Goal: Task Accomplishment & Management: Complete application form

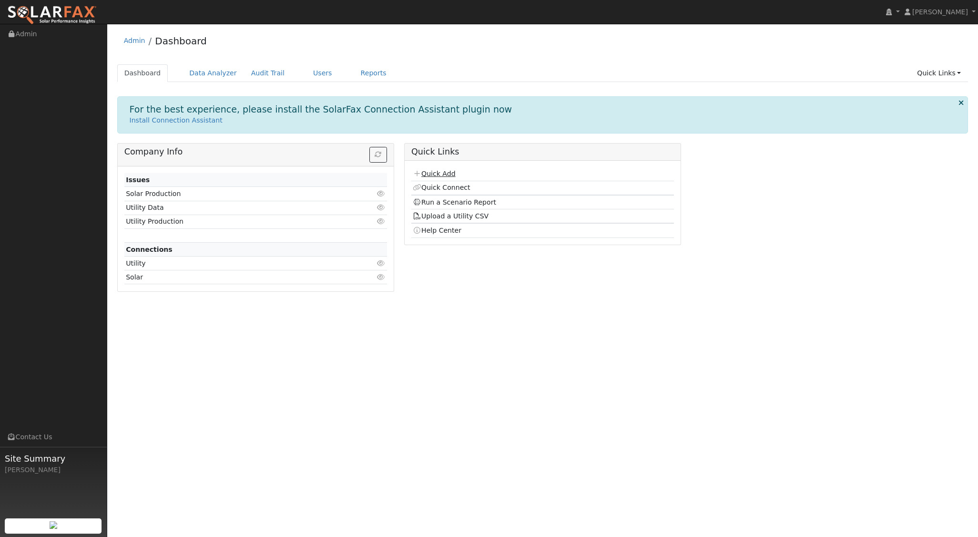
click at [434, 170] on link "Quick Add" at bounding box center [434, 174] width 42 height 8
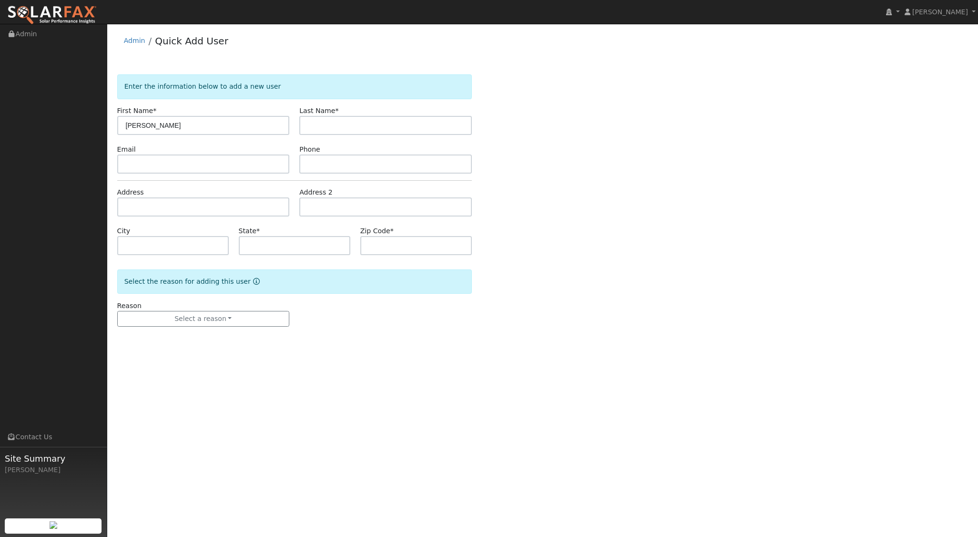
type input "[PERSON_NAME]"
type input "Underwood"
click at [199, 203] on input "text" at bounding box center [203, 206] width 173 height 19
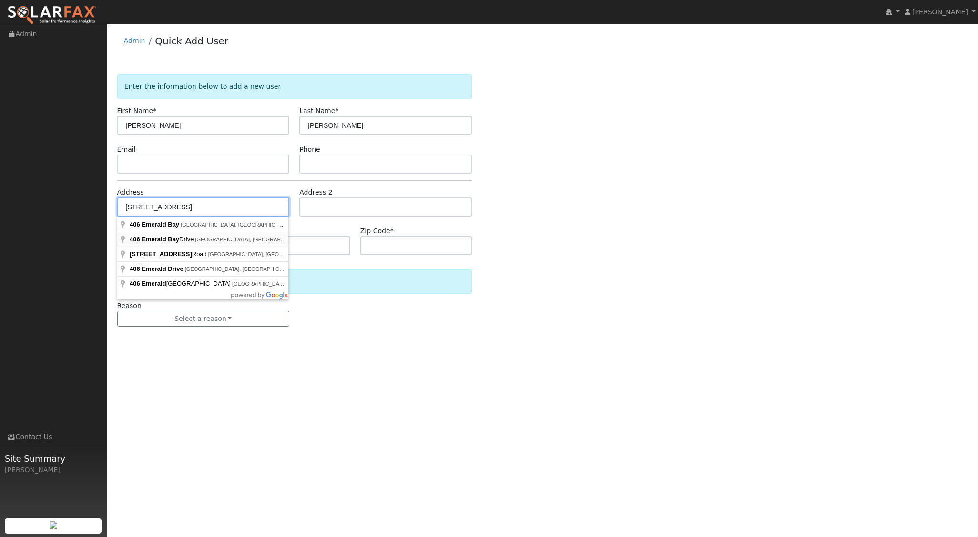
type input "406 Emerald Bay Drive"
type input "Arroyo Grande"
type input "CA"
type input "93420"
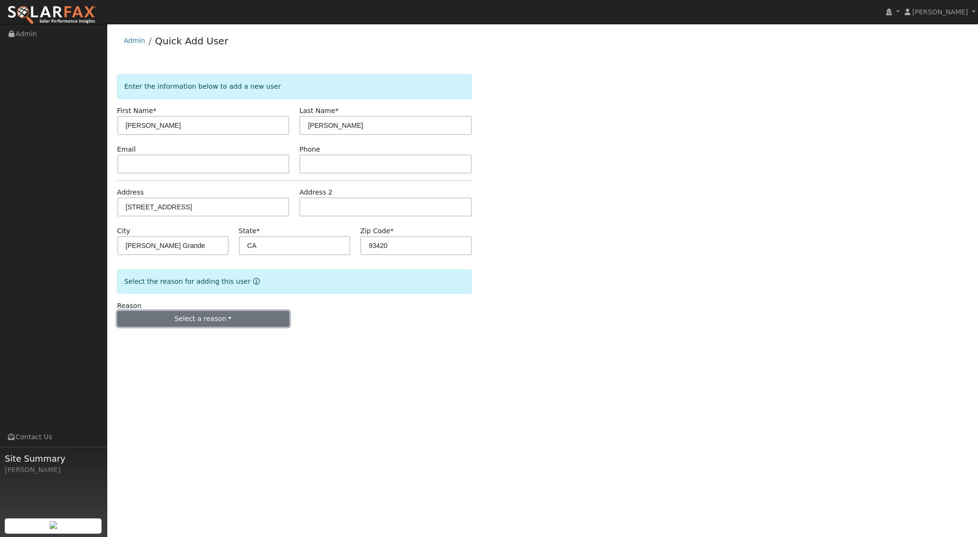
click at [216, 317] on button "Select a reason" at bounding box center [203, 319] width 173 height 16
click at [169, 336] on link "New lead" at bounding box center [170, 337] width 105 height 13
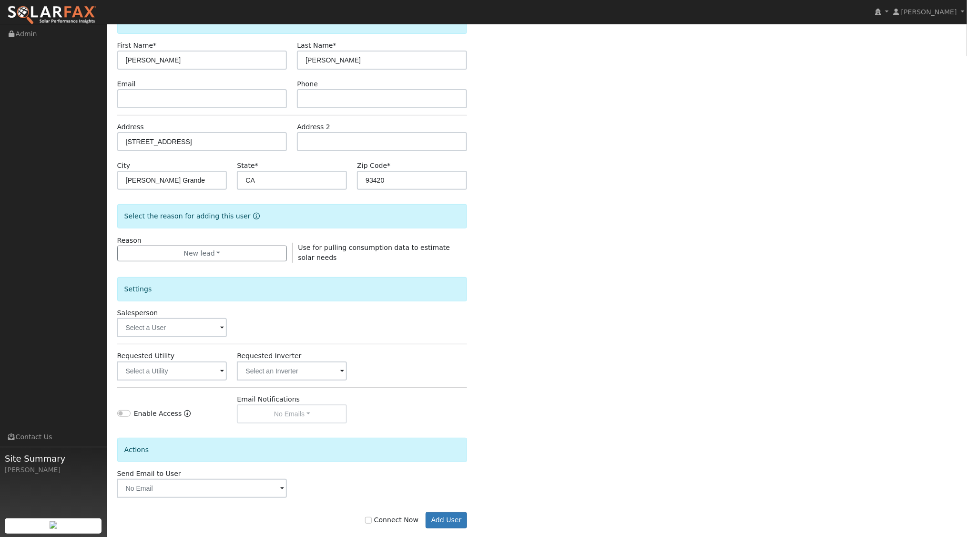
scroll to position [79, 0]
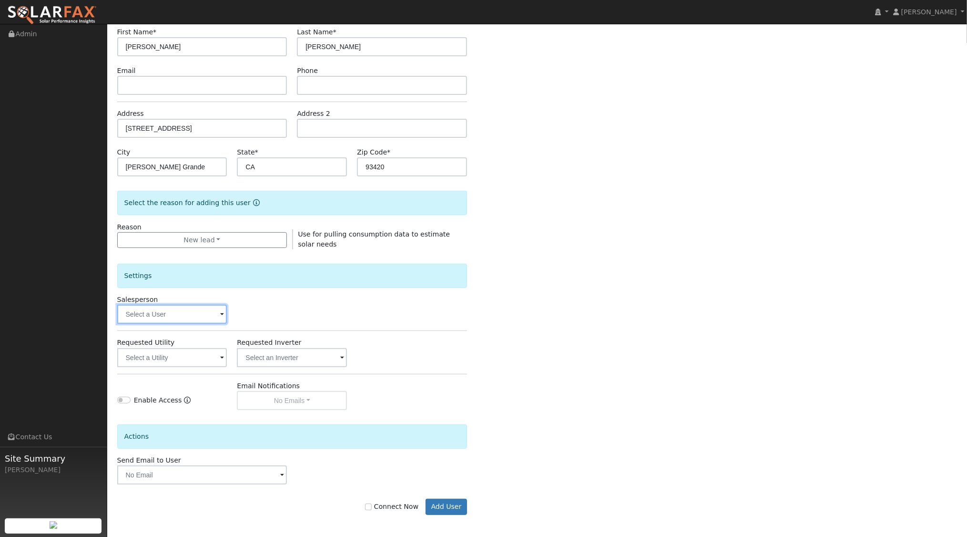
click at [214, 309] on input "text" at bounding box center [172, 314] width 110 height 19
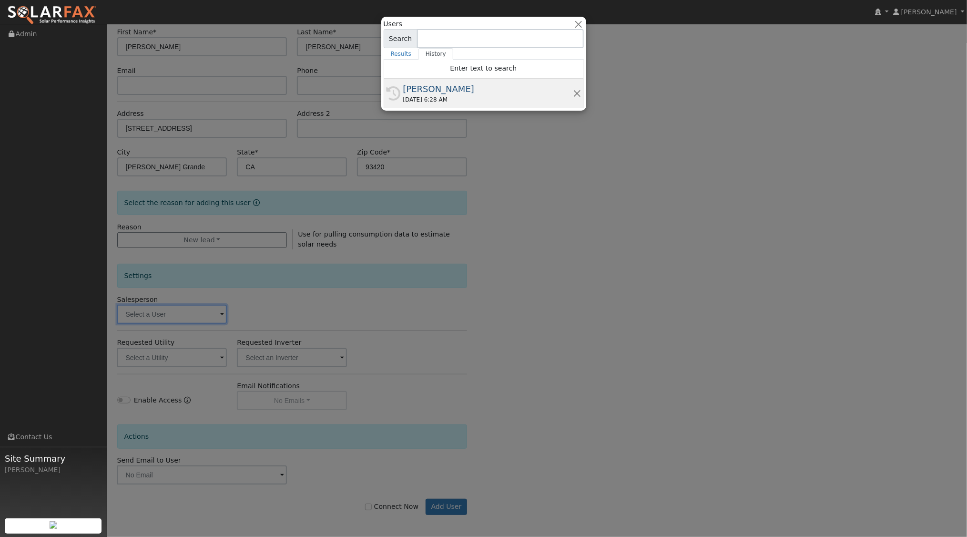
click at [462, 99] on div "09/04/2025 6:28 AM" at bounding box center [488, 99] width 170 height 9
type input "[PERSON_NAME]"
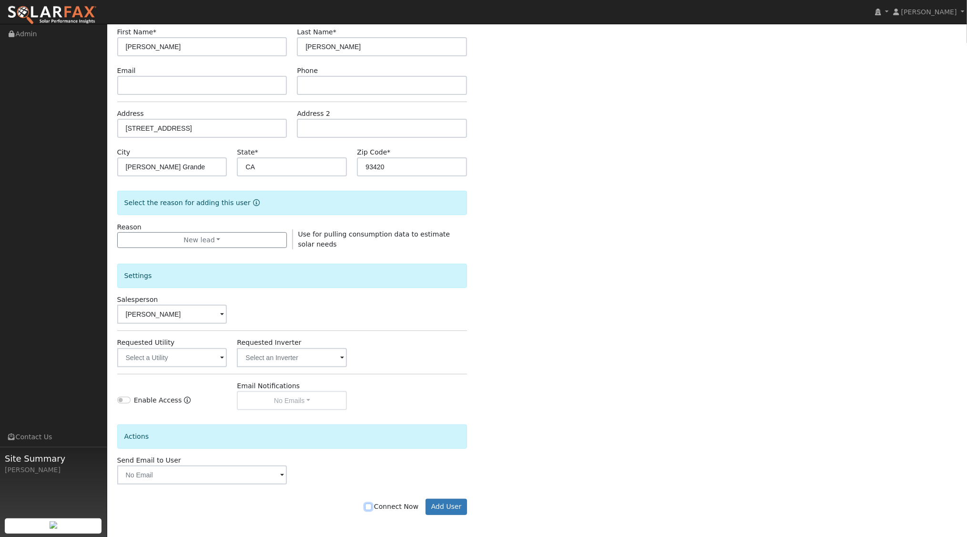
click at [372, 503] on input "Connect Now" at bounding box center [368, 506] width 7 height 7
checkbox input "true"
click at [444, 502] on button "Add User" at bounding box center [446, 507] width 41 height 16
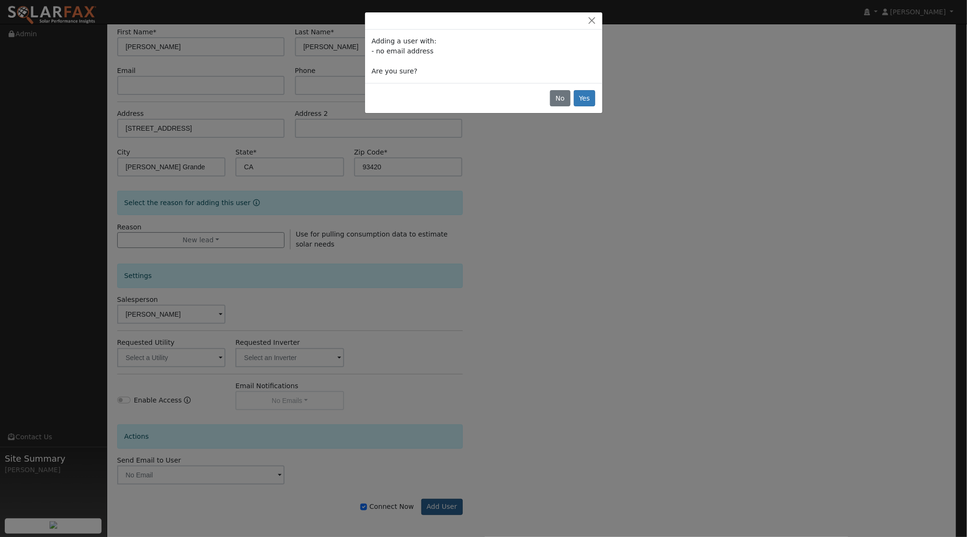
scroll to position [77, 0]
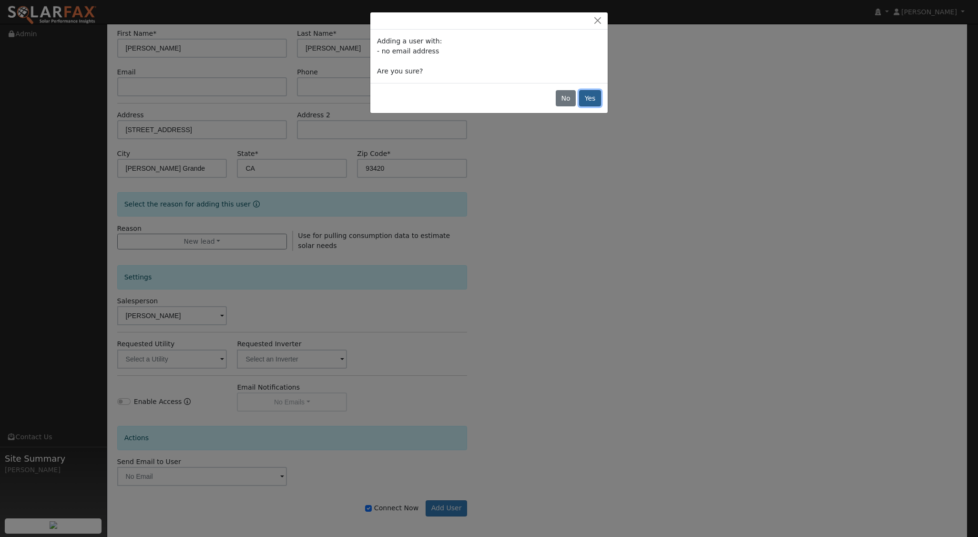
click at [595, 99] on button "Yes" at bounding box center [590, 98] width 22 height 16
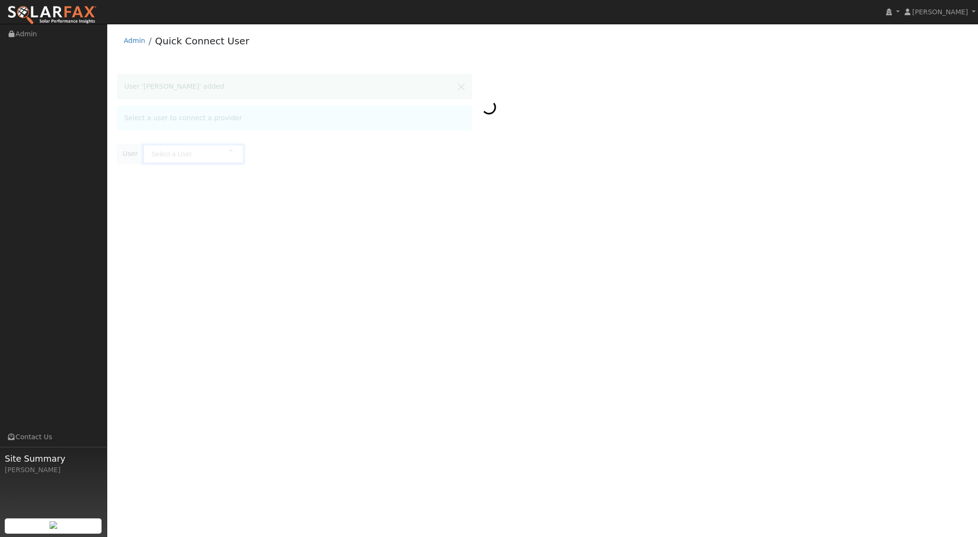
type input "[PERSON_NAME]"
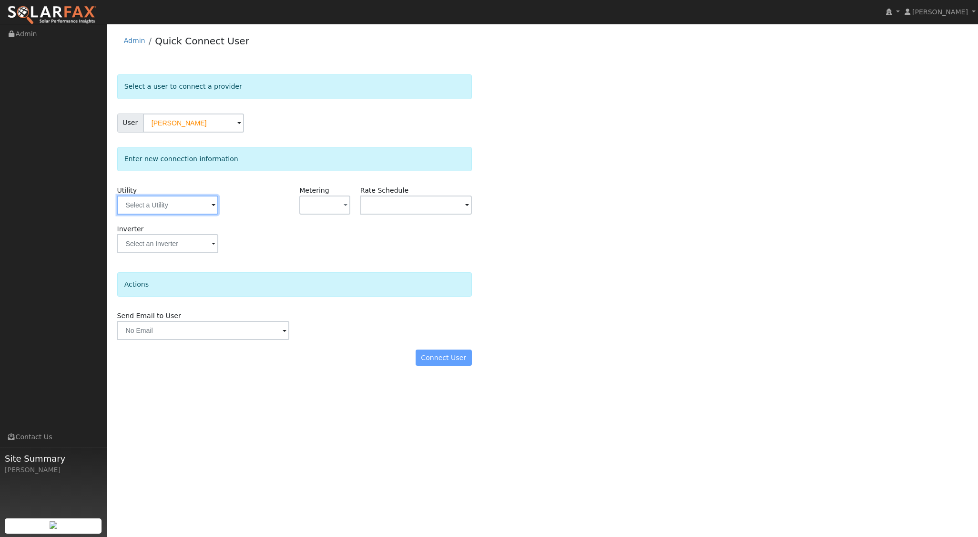
click at [198, 204] on input "text" at bounding box center [167, 204] width 101 height 19
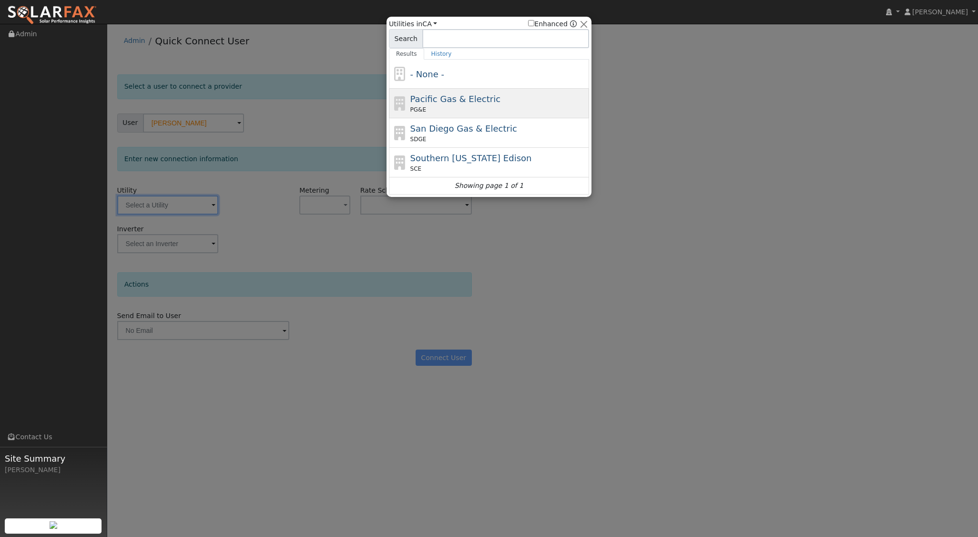
click at [456, 100] on span "Pacific Gas & Electric" at bounding box center [455, 99] width 90 height 10
type input "PG&E"
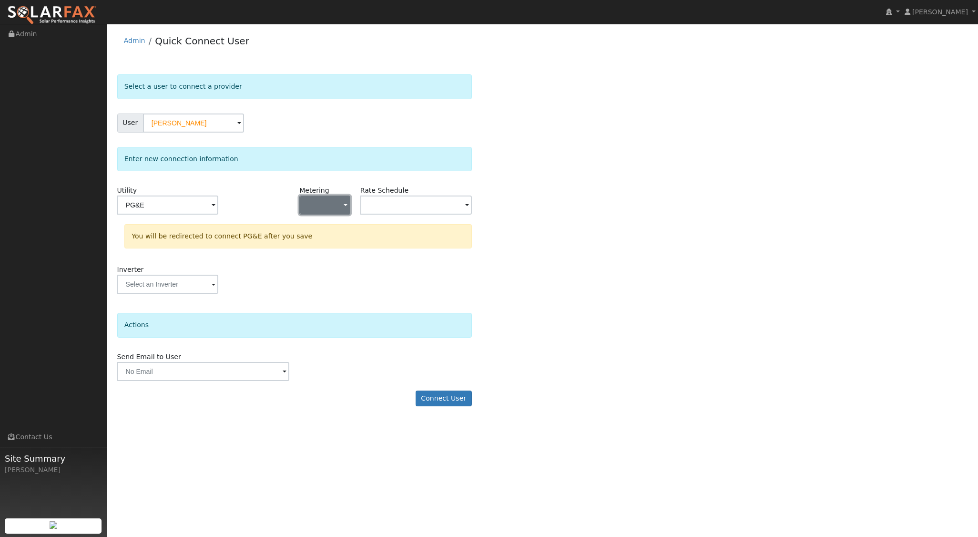
click at [341, 201] on button "button" at bounding box center [324, 204] width 51 height 19
click at [317, 235] on link "NEM" at bounding box center [333, 238] width 66 height 13
click at [417, 205] on input "text" at bounding box center [416, 204] width 112 height 19
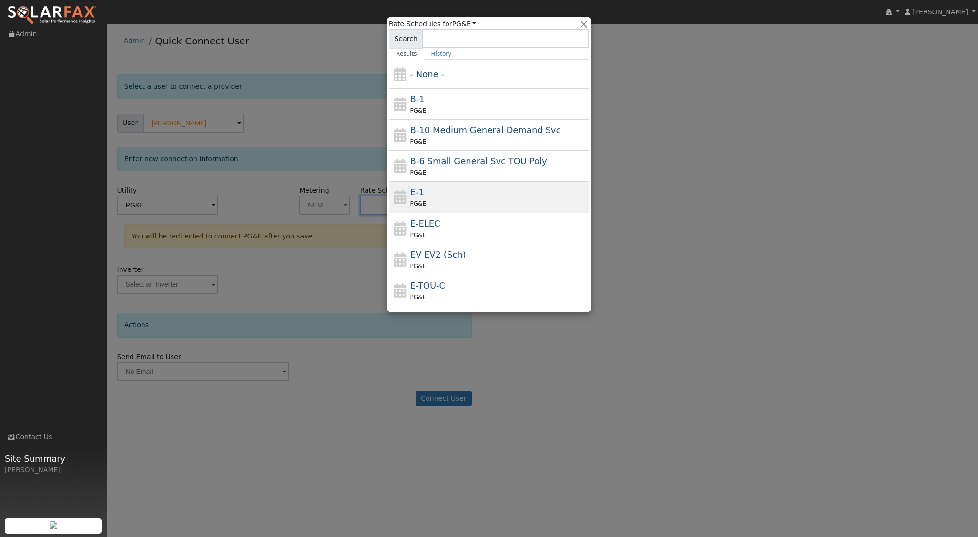
click at [424, 198] on div "PG&E" at bounding box center [498, 203] width 177 height 10
type input "E-1"
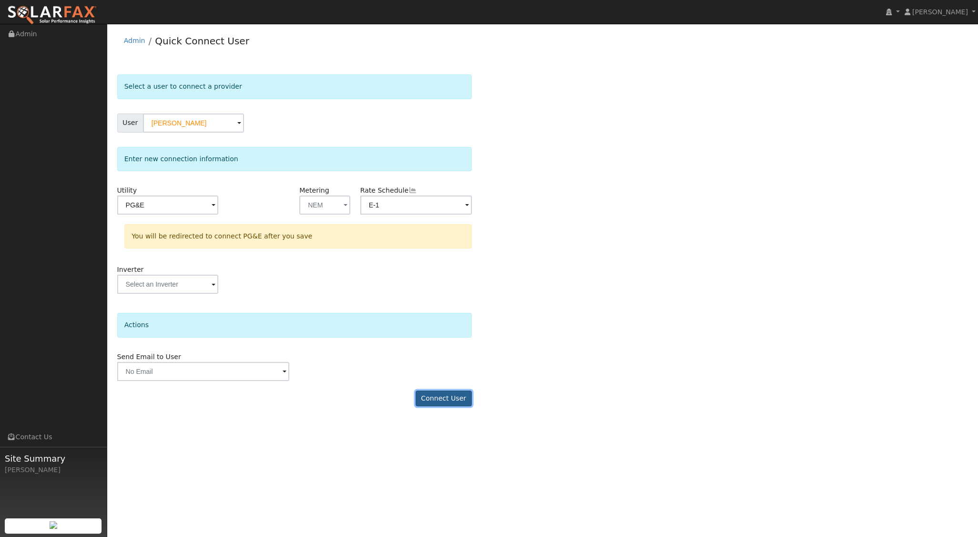
click at [452, 395] on button "Connect User" at bounding box center [444, 398] width 56 height 16
